Goal: Task Accomplishment & Management: Complete application form

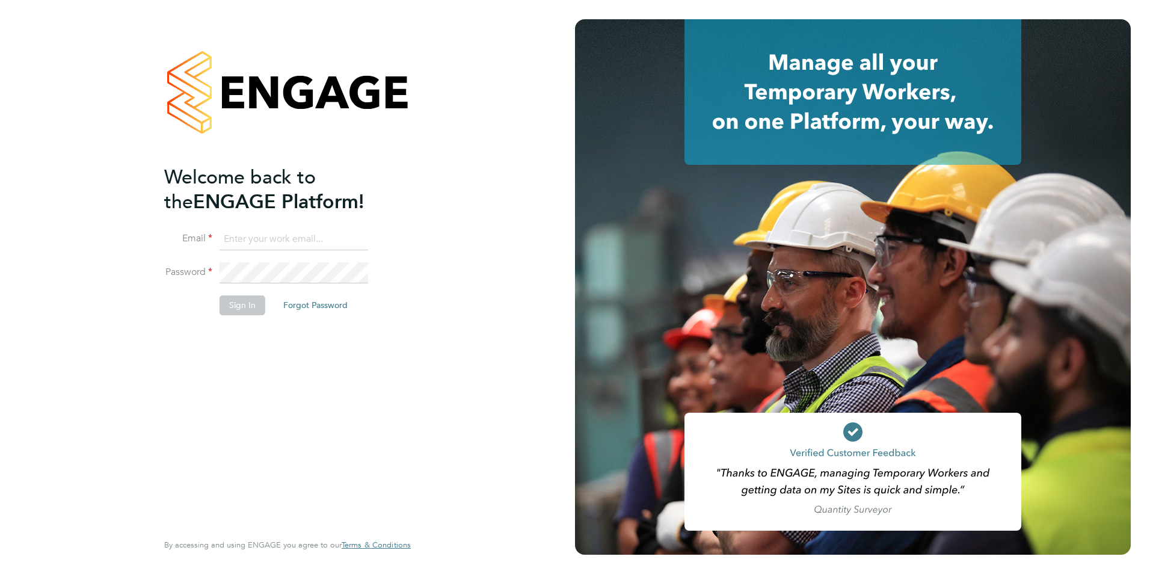
type input "jack.baron@HunterEducation.co.uk"
click at [247, 307] on button "Sign In" at bounding box center [243, 304] width 46 height 19
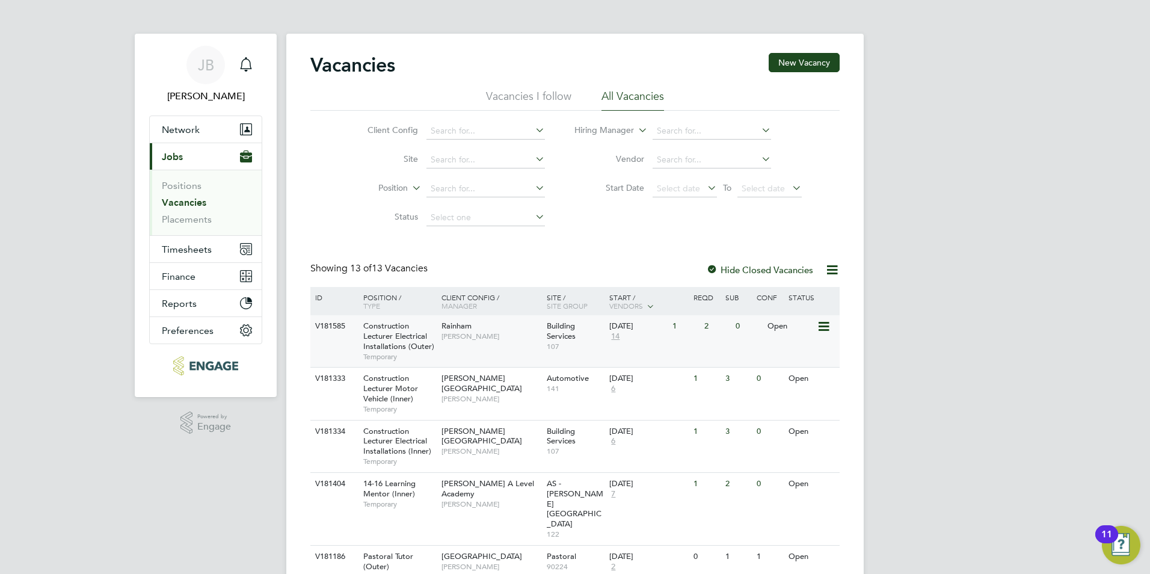
click at [414, 339] on span "Construction Lecturer Electrical Installations (Outer)" at bounding box center [398, 336] width 71 height 31
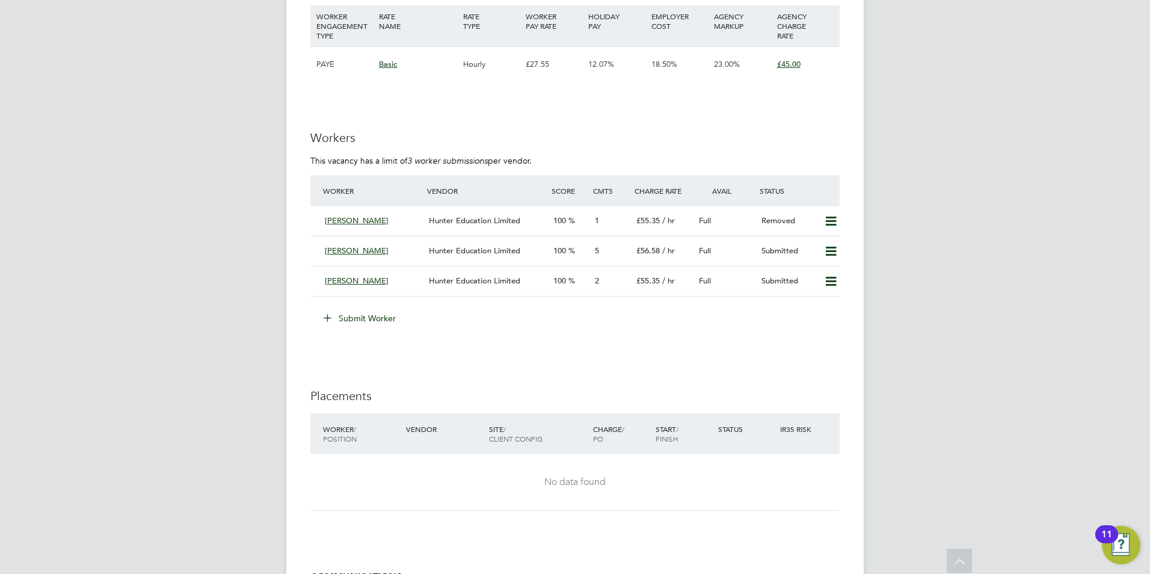
scroll to position [2125, 0]
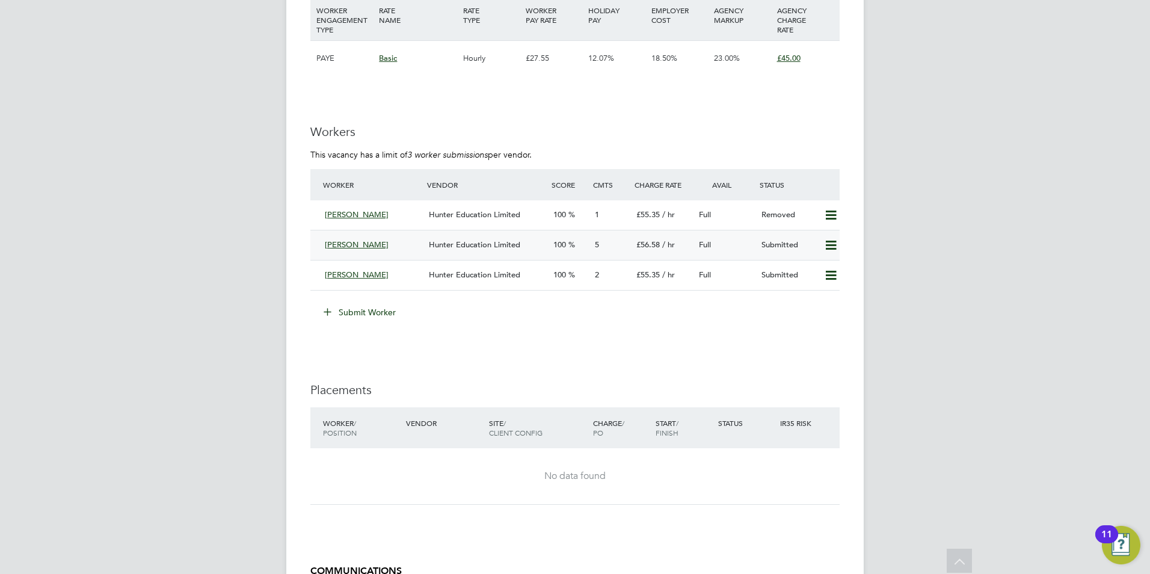
click at [526, 244] on div "Hunter Education Limited" at bounding box center [486, 245] width 125 height 20
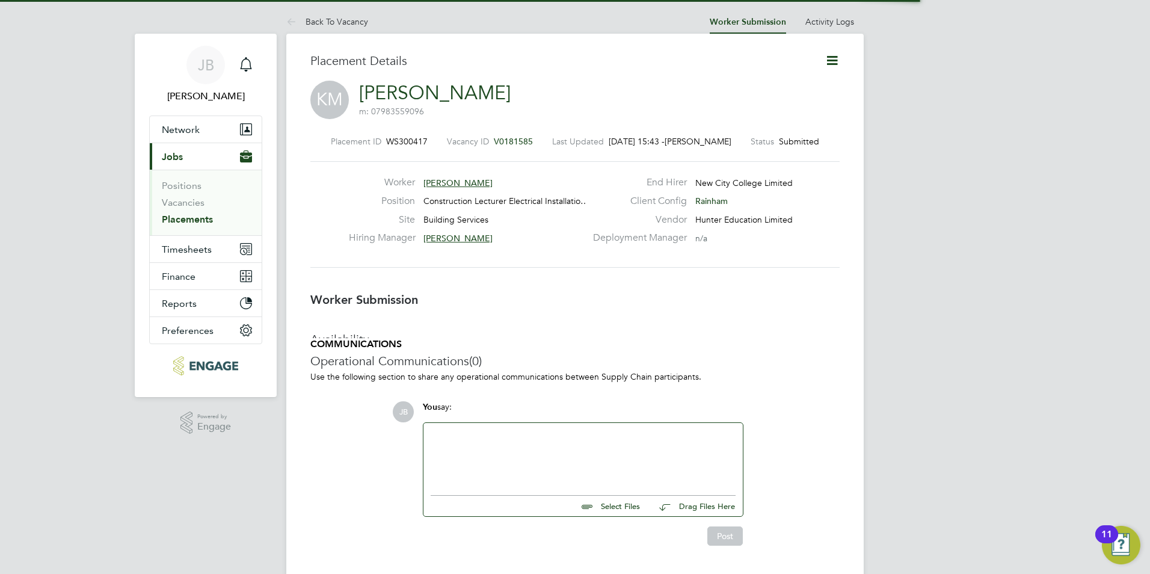
scroll to position [6, 6]
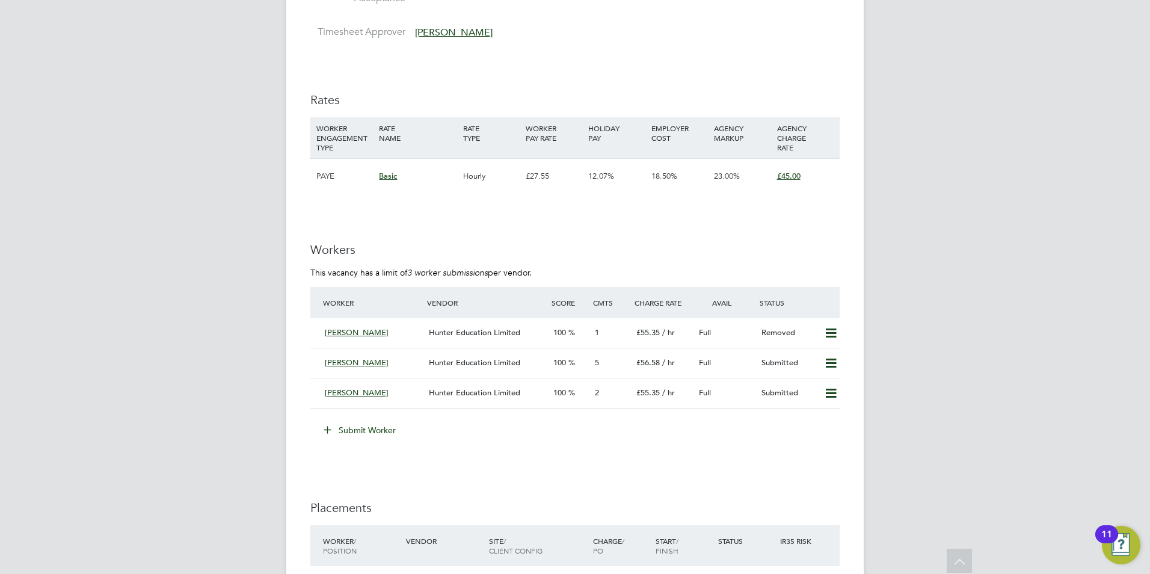
click at [377, 429] on button "Submit Worker" at bounding box center [360, 429] width 90 height 19
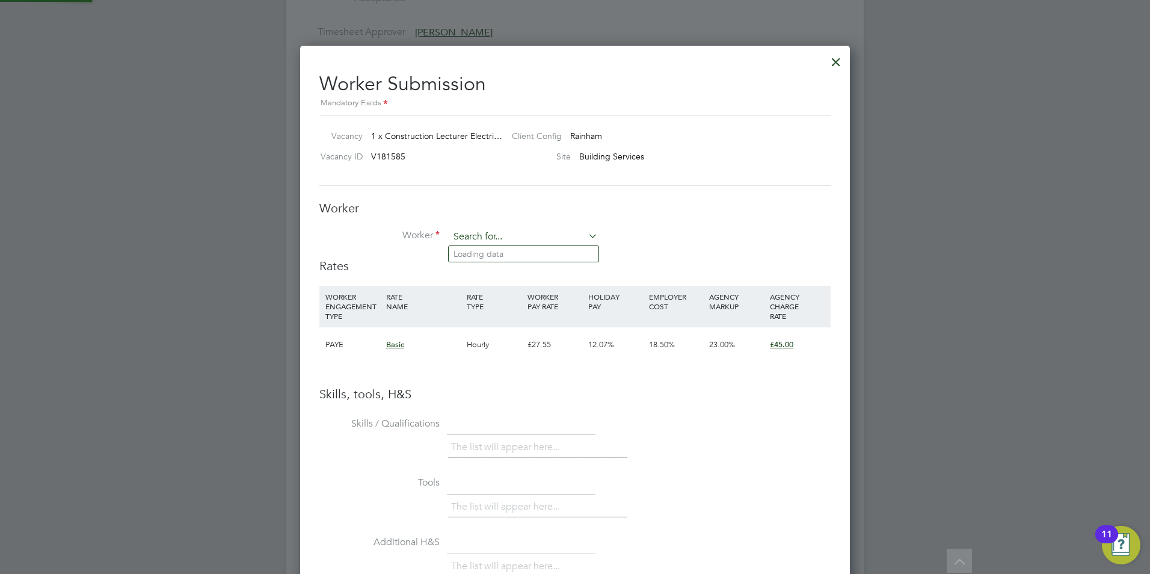
click at [488, 239] on input at bounding box center [523, 237] width 149 height 18
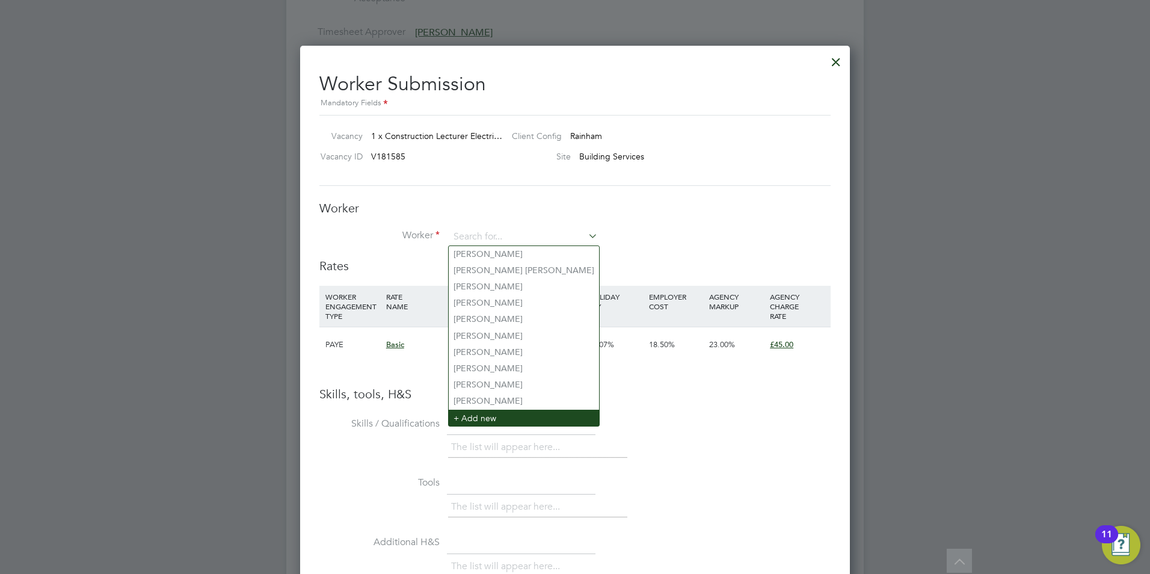
click at [499, 410] on li "+ Add new" at bounding box center [524, 418] width 150 height 16
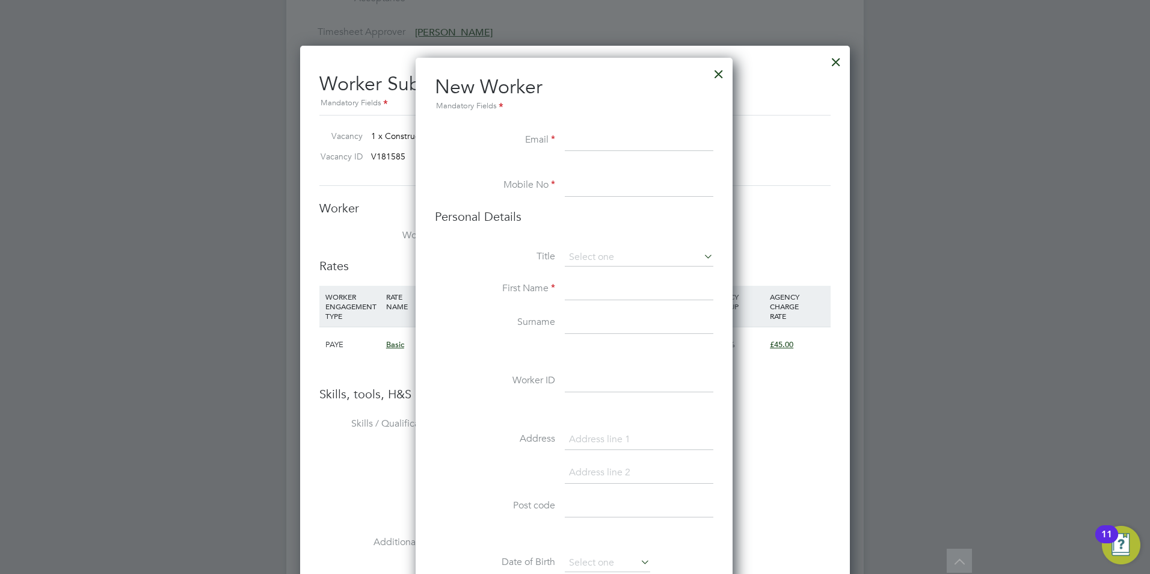
click at [591, 138] on input at bounding box center [639, 141] width 149 height 22
type input "Steve s"
click at [711, 74] on div at bounding box center [719, 71] width 22 height 22
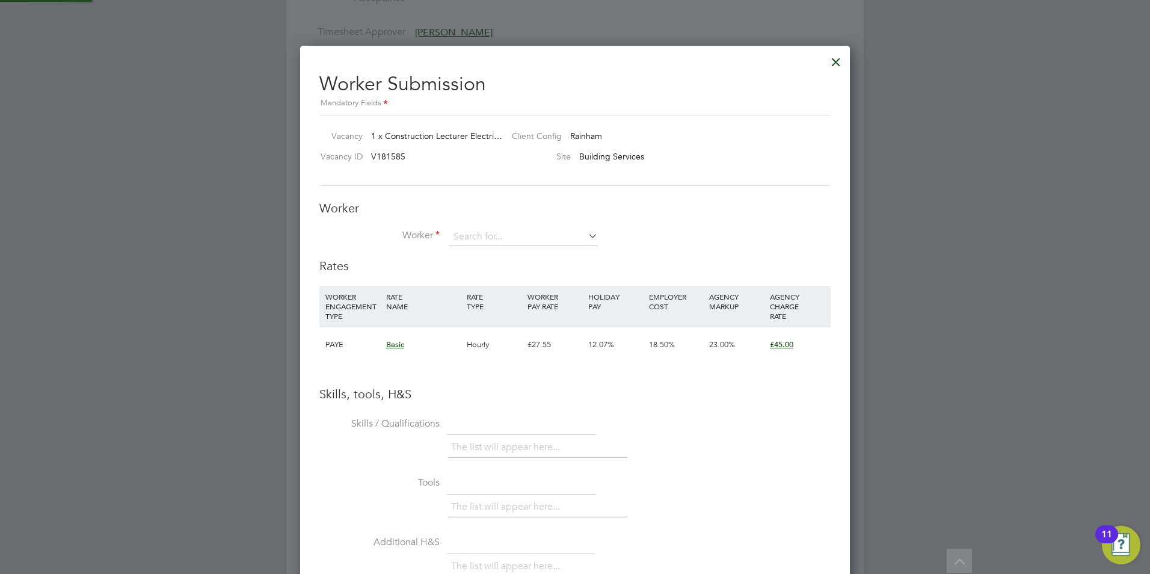
click at [730, 76] on div at bounding box center [719, 71] width 22 height 22
click at [475, 233] on input at bounding box center [523, 237] width 149 height 18
